Goal: Find specific page/section

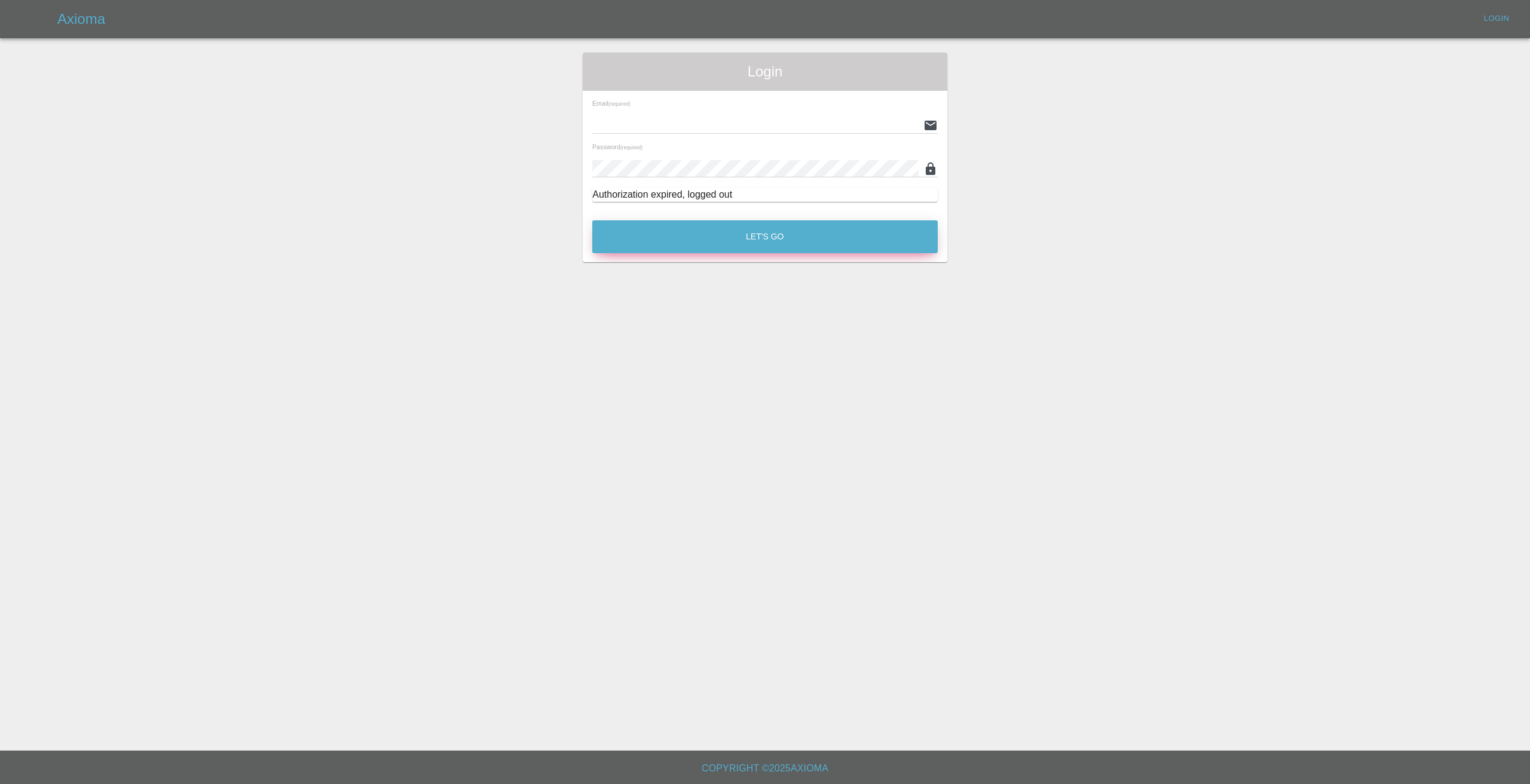
type input "[EMAIL_ADDRESS][DOMAIN_NAME]"
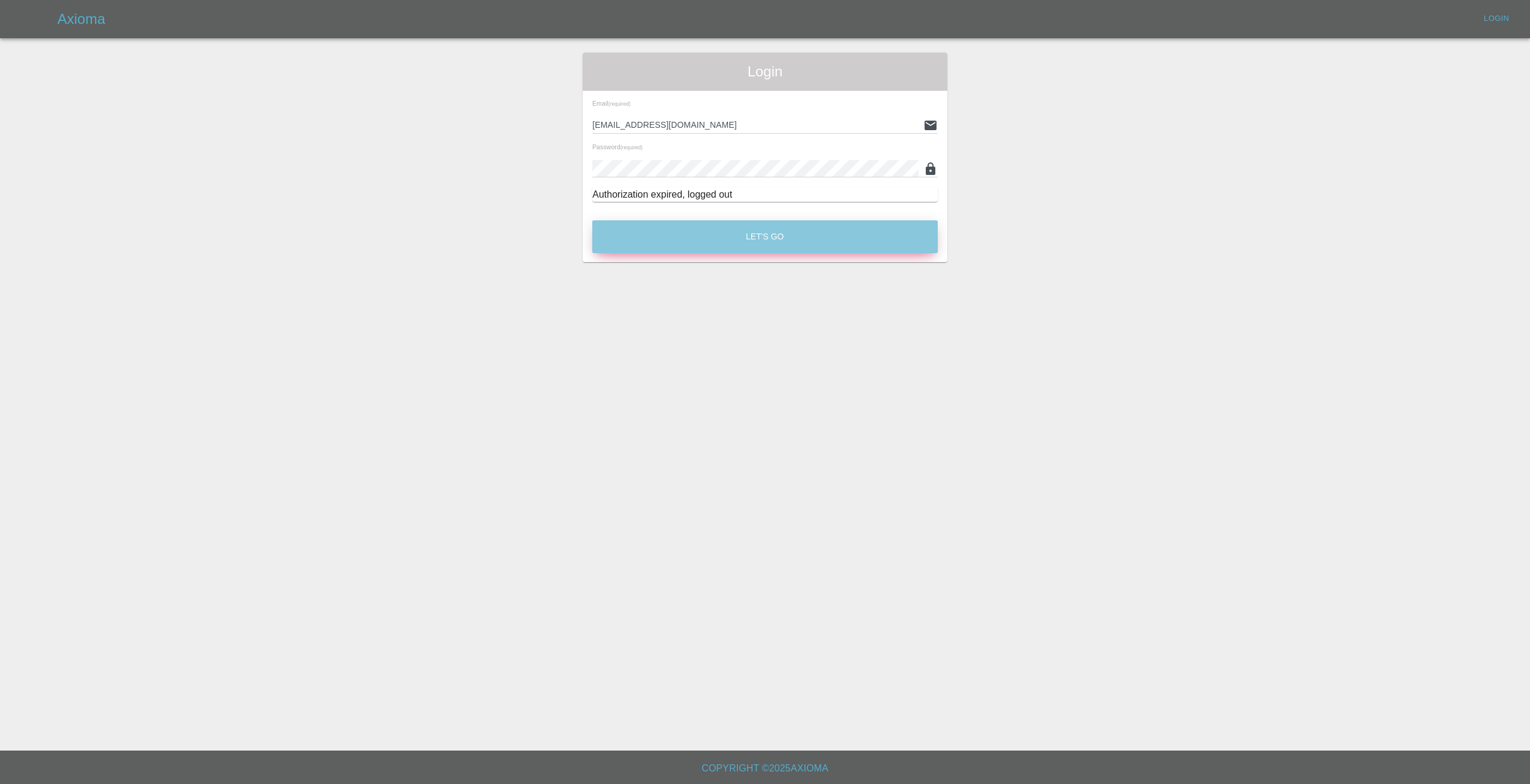
click at [742, 238] on button "Let's Go" at bounding box center [765, 237] width 346 height 33
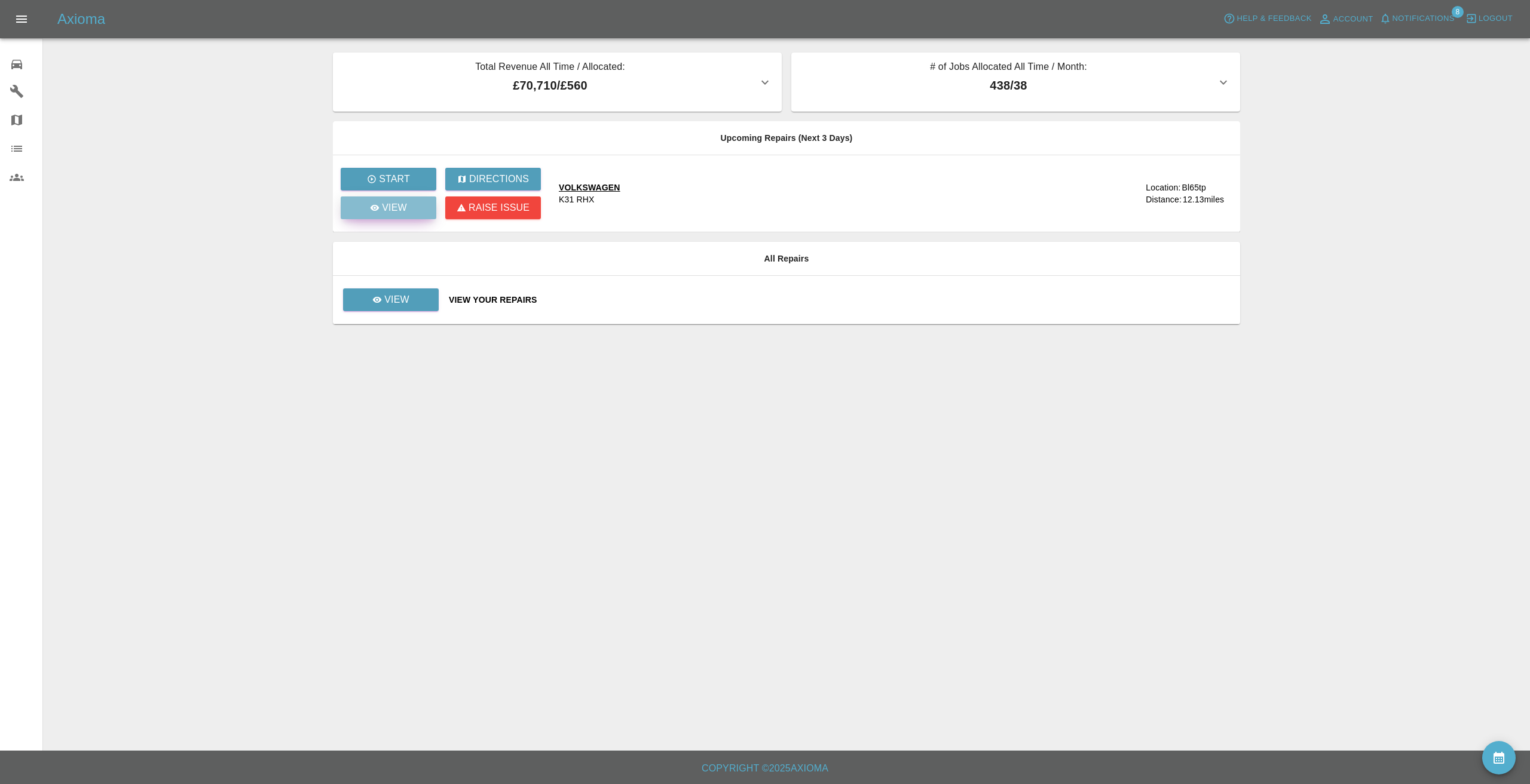
click at [391, 201] on p "View" at bounding box center [395, 208] width 25 height 15
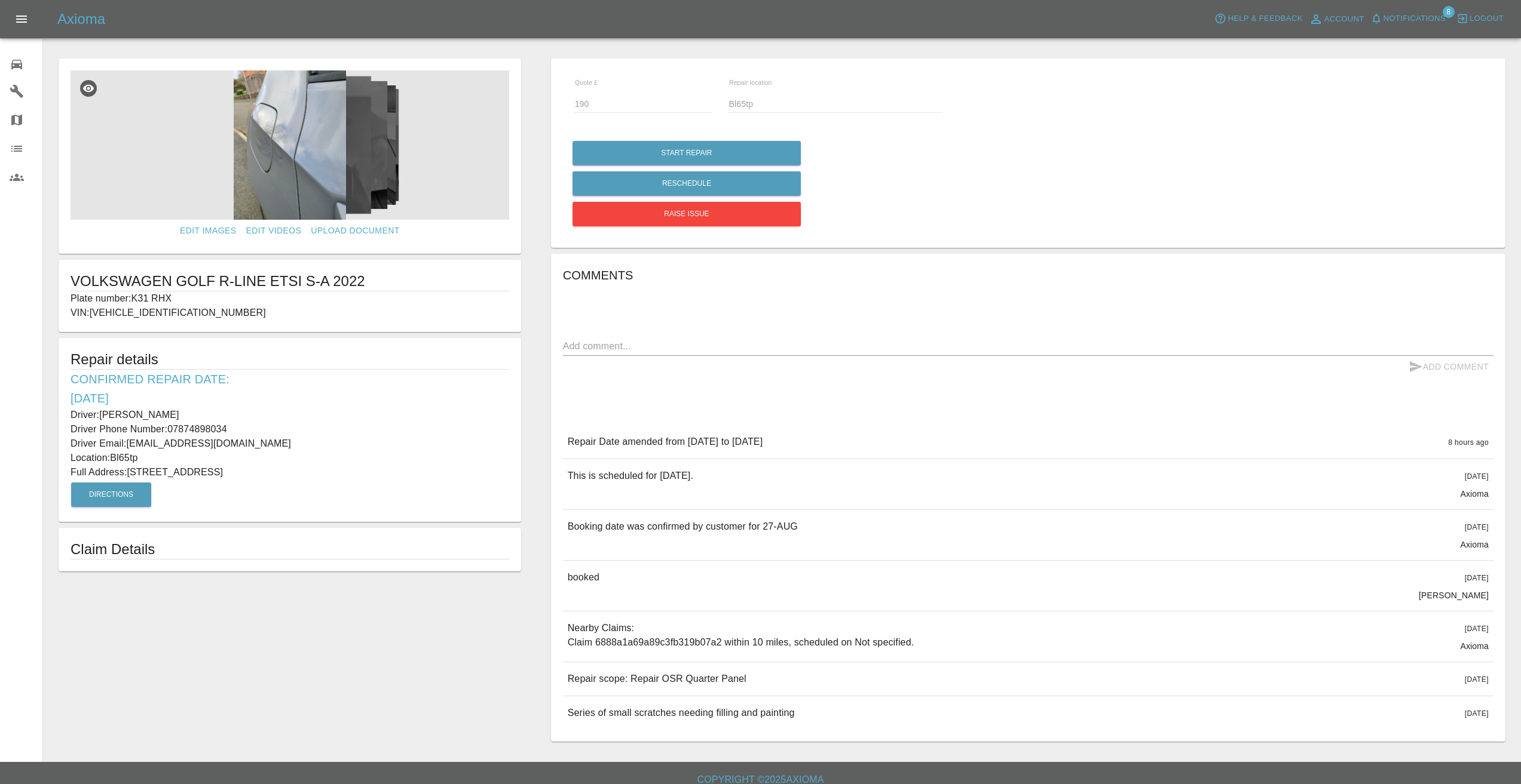
click at [320, 151] on img at bounding box center [290, 145] width 439 height 149
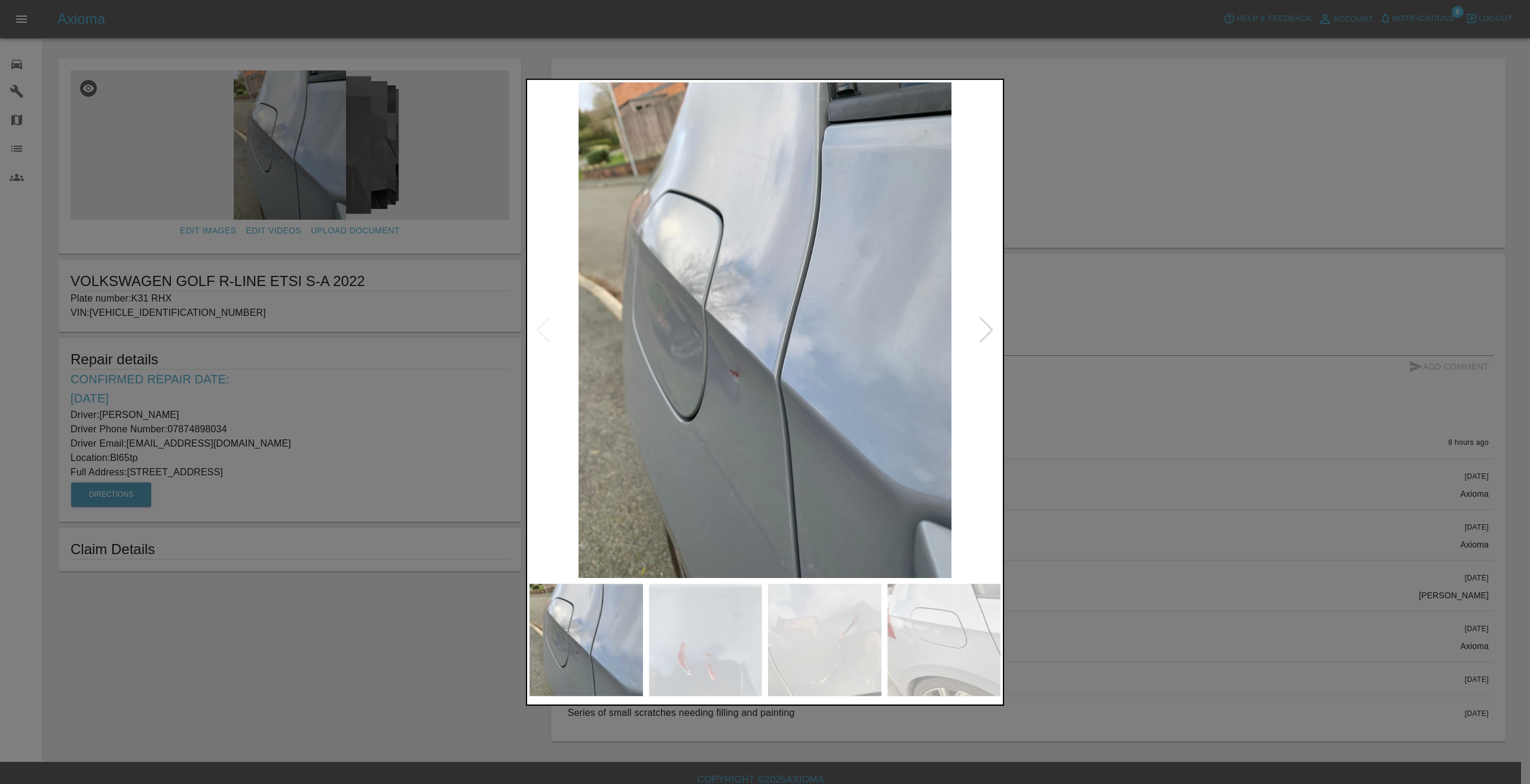
click at [986, 326] on div at bounding box center [986, 330] width 16 height 26
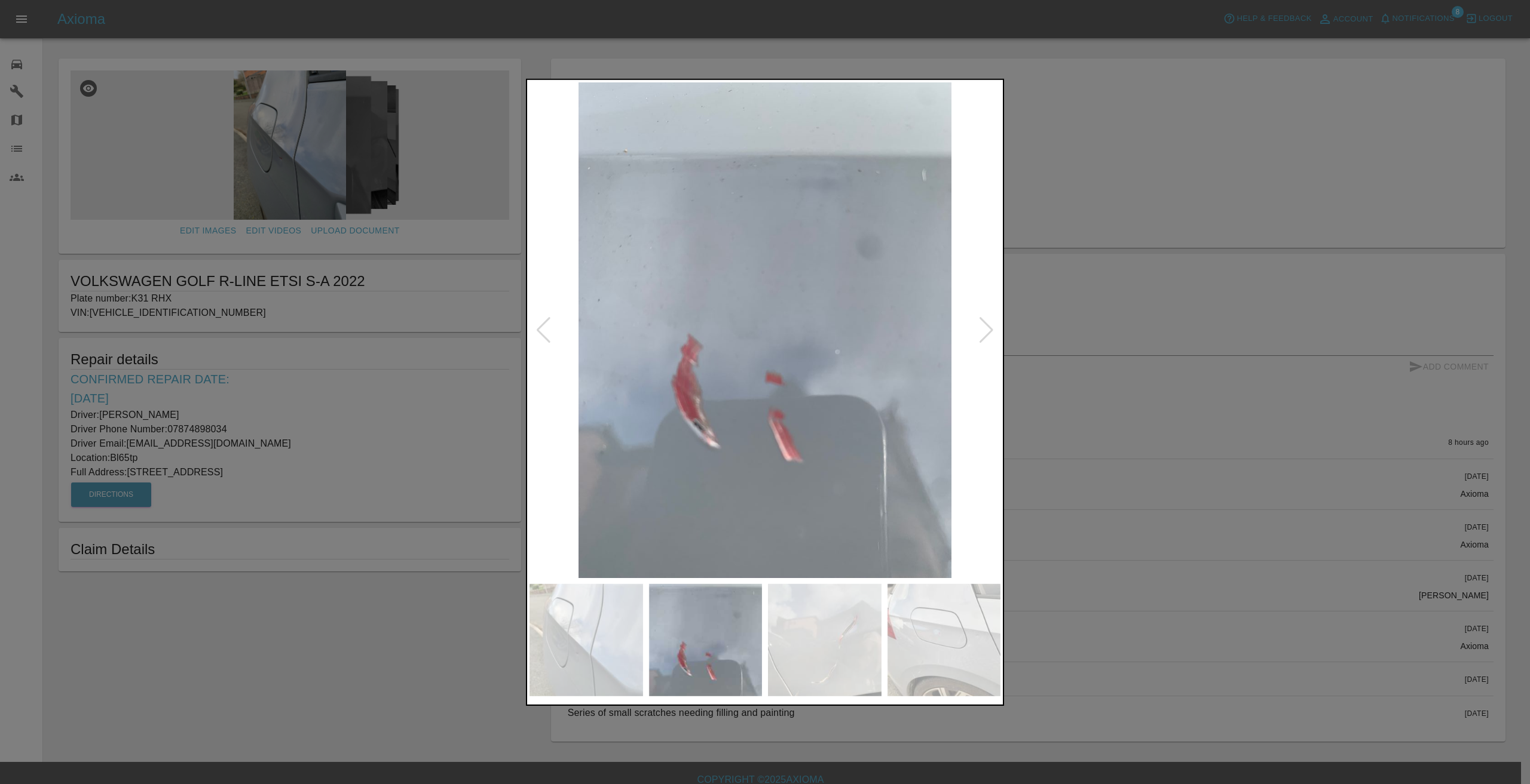
click at [983, 325] on div at bounding box center [986, 330] width 16 height 26
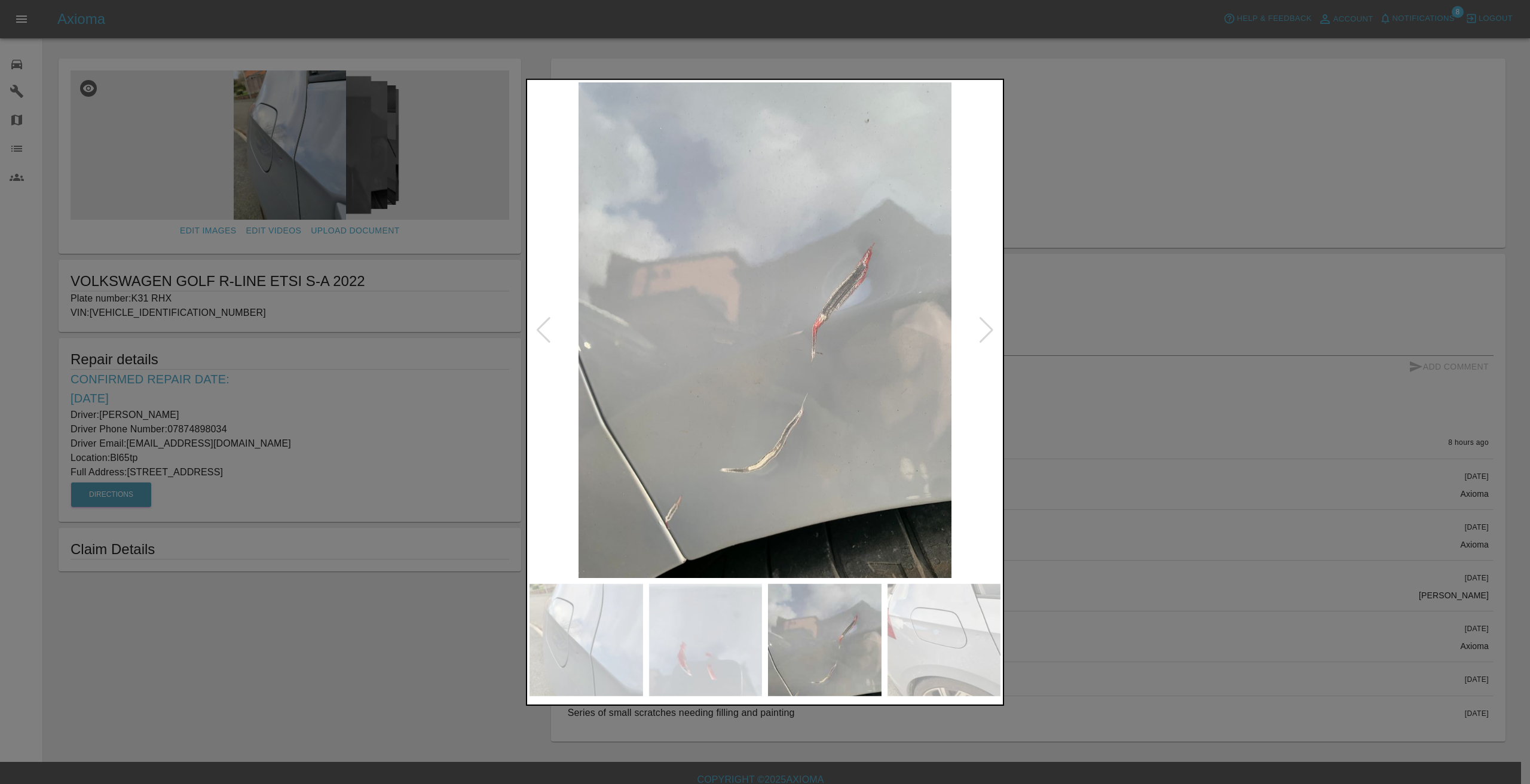
click at [988, 322] on div at bounding box center [986, 330] width 16 height 26
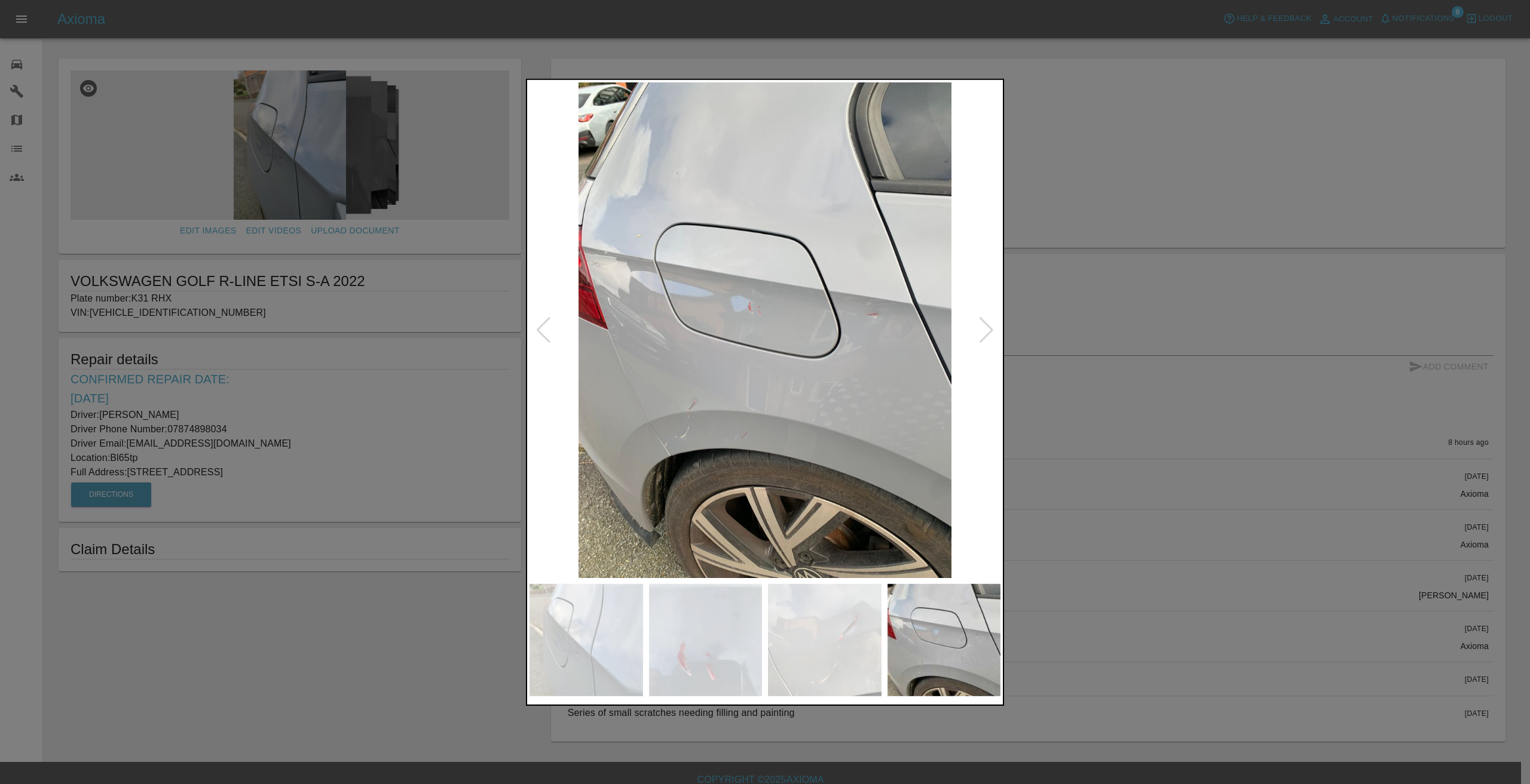
click at [984, 326] on div at bounding box center [986, 330] width 16 height 26
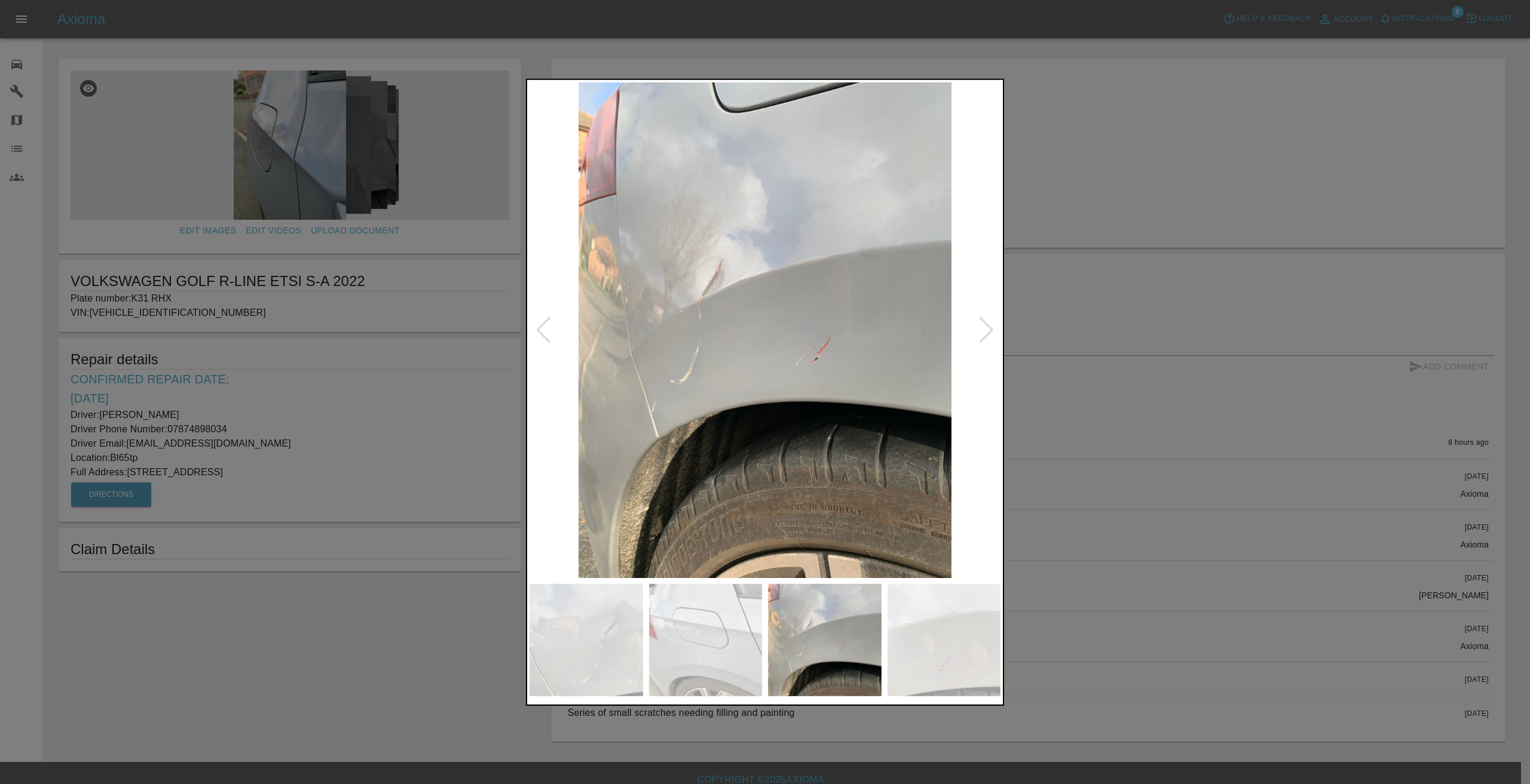
click at [985, 326] on div at bounding box center [986, 330] width 16 height 26
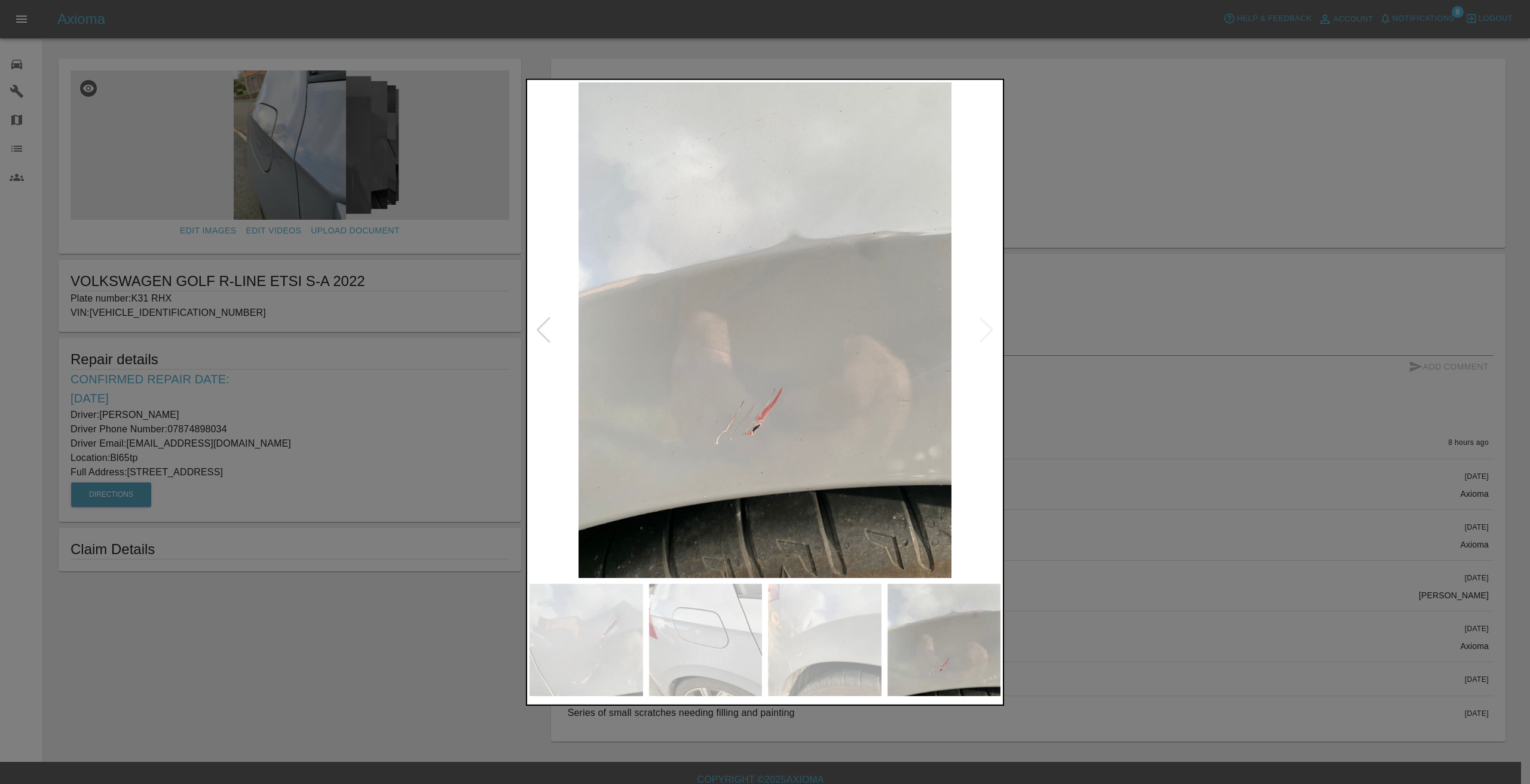
click at [988, 325] on img at bounding box center [764, 329] width 471 height 497
